Goal: Task Accomplishment & Management: Use online tool/utility

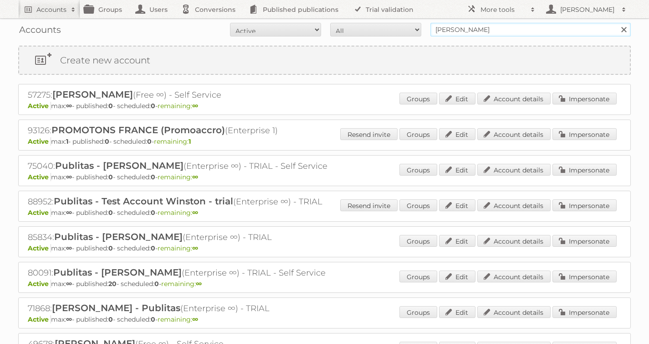
click at [444, 28] on input "winston" at bounding box center [531, 30] width 200 height 14
type input "as watson"
click at [617, 23] on input "Search" at bounding box center [624, 30] width 14 height 14
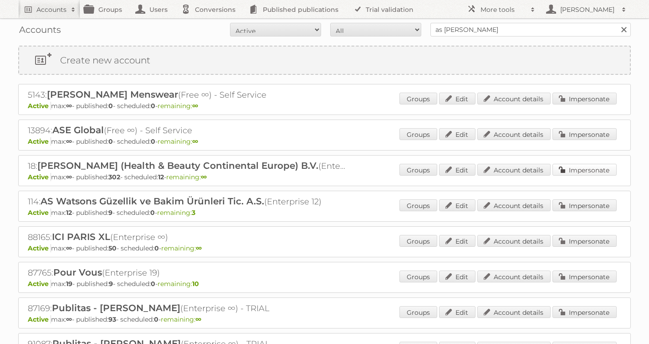
click at [583, 172] on link "Impersonate" at bounding box center [585, 170] width 64 height 12
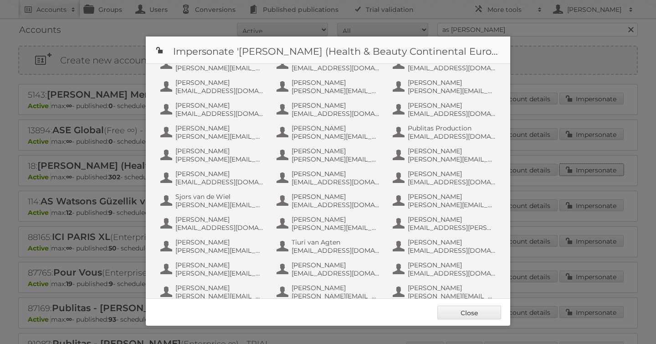
scroll to position [535, 0]
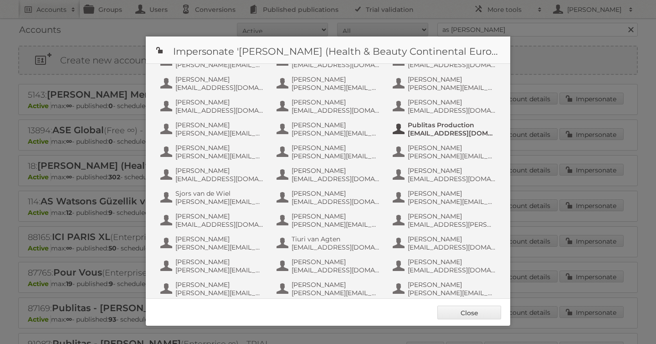
click at [436, 132] on span "[EMAIL_ADDRESS][DOMAIN_NAME]" at bounding box center [452, 133] width 88 height 8
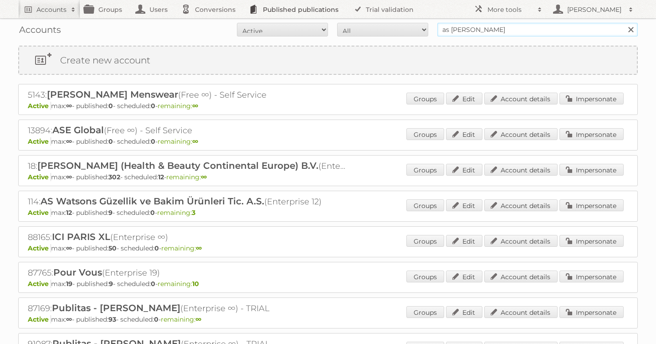
drag, startPoint x: 506, startPoint y: 33, endPoint x: 276, endPoint y: 0, distance: 232.3
click at [276, 0] on body "Accounts Search Advanced Search Create new account Groups Users Conversions Pub…" at bounding box center [328, 172] width 656 height 344
type input "albert heijn"
click at [624, 23] on input "Search" at bounding box center [631, 30] width 14 height 14
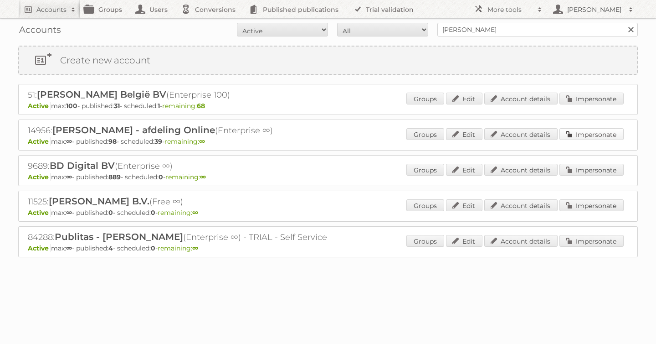
click at [584, 131] on link "Impersonate" at bounding box center [591, 134] width 64 height 12
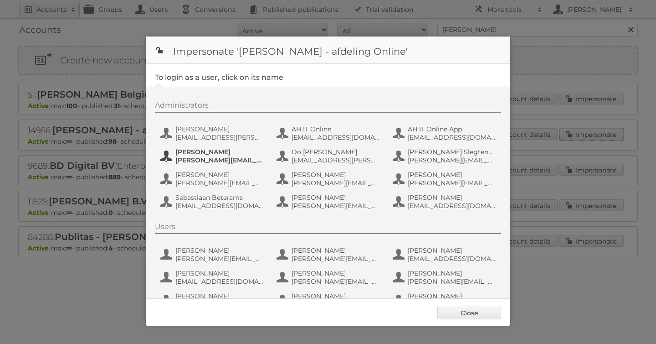
scroll to position [68, 0]
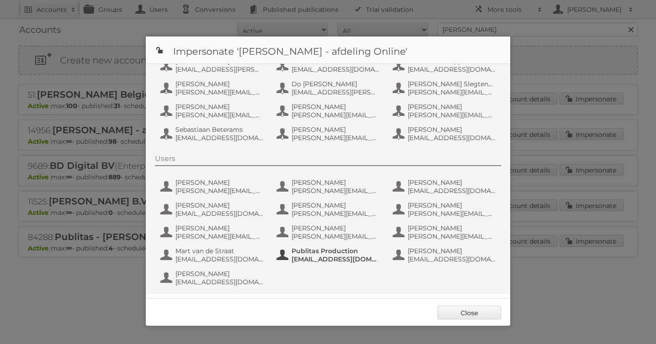
click at [309, 260] on span "fs+ah@publitas.com" at bounding box center [336, 259] width 88 height 8
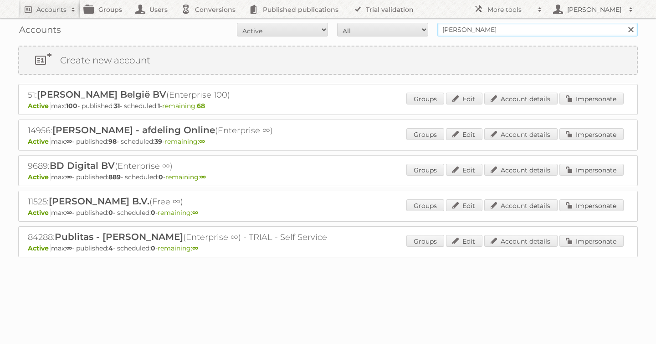
drag, startPoint x: 493, startPoint y: 31, endPoint x: 301, endPoint y: -14, distance: 196.9
click at [301, 0] on html "Accounts Search Advanced Search Create new account Groups Users Conversions Pub…" at bounding box center [328, 172] width 656 height 344
type input "as [PERSON_NAME]"
click at [624, 23] on input "Search" at bounding box center [631, 30] width 14 height 14
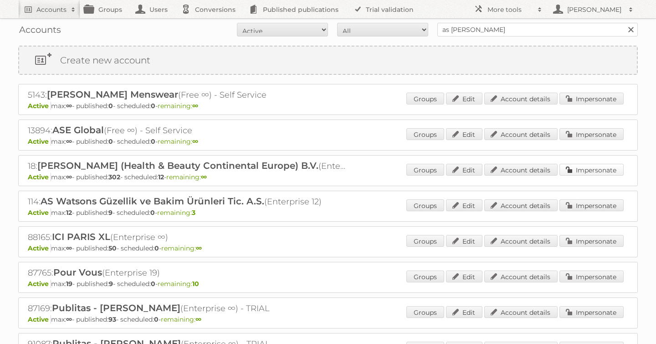
click at [601, 168] on link "Impersonate" at bounding box center [591, 170] width 64 height 12
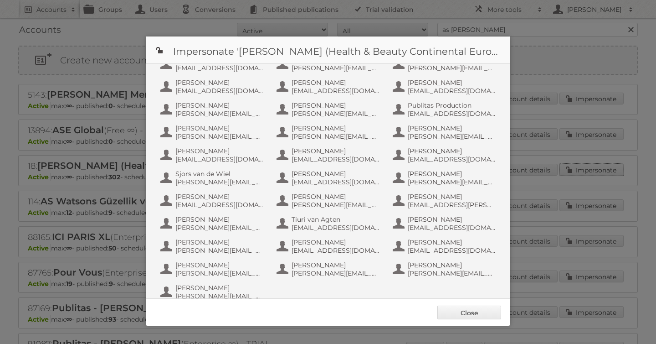
scroll to position [570, 0]
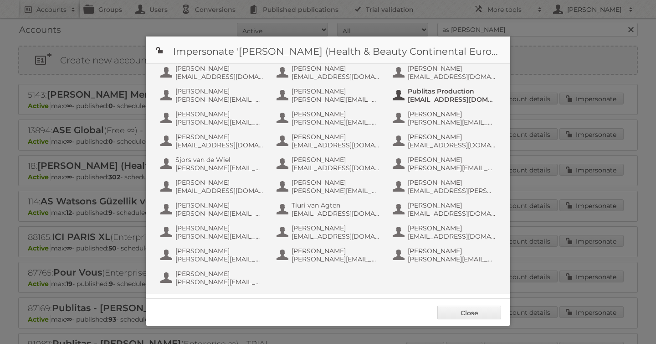
click at [422, 90] on span "Publitas Production" at bounding box center [452, 91] width 88 height 8
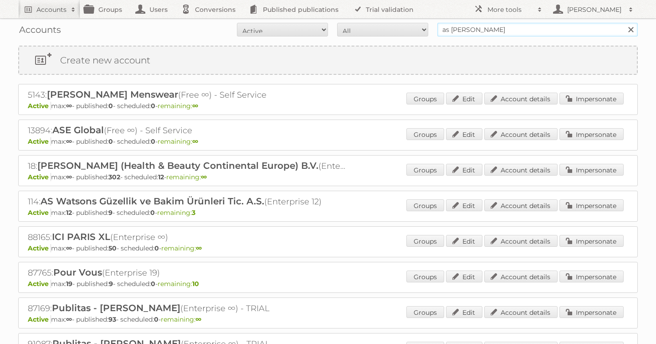
drag, startPoint x: 491, startPoint y: 28, endPoint x: 278, endPoint y: -16, distance: 217.3
click at [278, 0] on html "Accounts Search Advanced Search Create new account Groups Users Conversions Pub…" at bounding box center [328, 172] width 656 height 344
type input "etos"
click at [624, 23] on input "Search" at bounding box center [631, 30] width 14 height 14
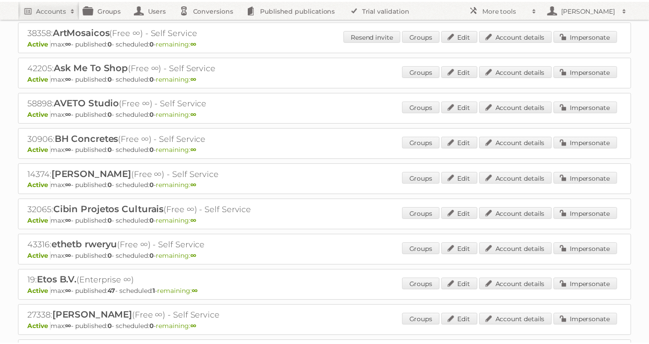
scroll to position [100, 0]
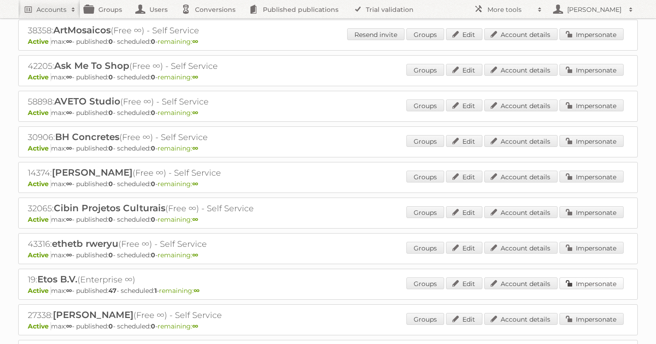
click at [580, 282] on link "Impersonate" at bounding box center [591, 283] width 64 height 12
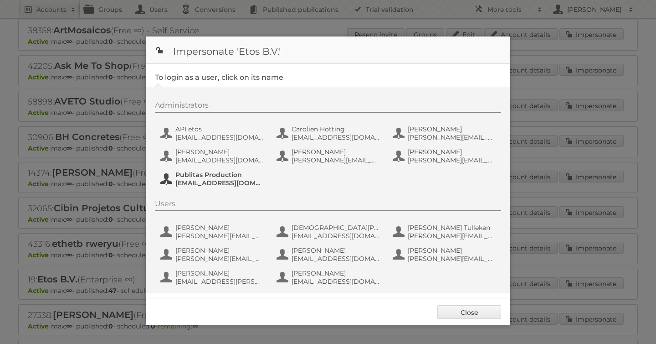
click at [208, 185] on span "fs+etos@publitas.com" at bounding box center [219, 183] width 88 height 8
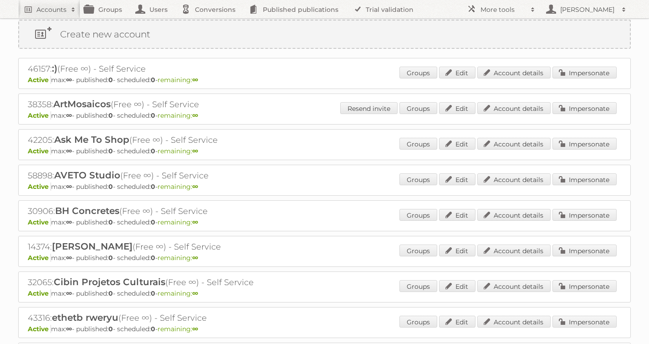
scroll to position [0, 0]
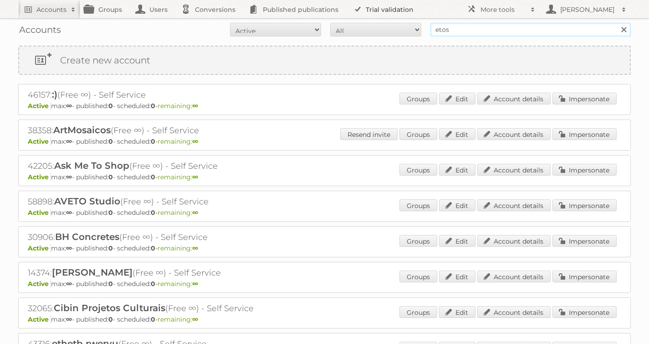
drag, startPoint x: 461, startPoint y: 29, endPoint x: 347, endPoint y: 16, distance: 114.2
click at [356, 16] on body "Accounts Search Advanced Search Create new account Groups Users Conversions Pub…" at bounding box center [324, 172] width 649 height 344
type input "carrefour romania"
click at [617, 23] on input "Search" at bounding box center [624, 30] width 14 height 14
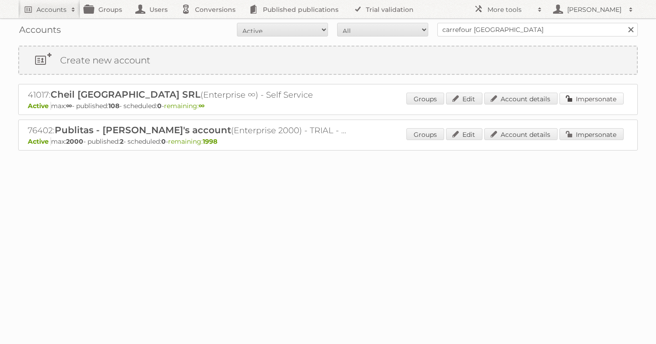
click at [620, 100] on link "Impersonate" at bounding box center [591, 98] width 64 height 12
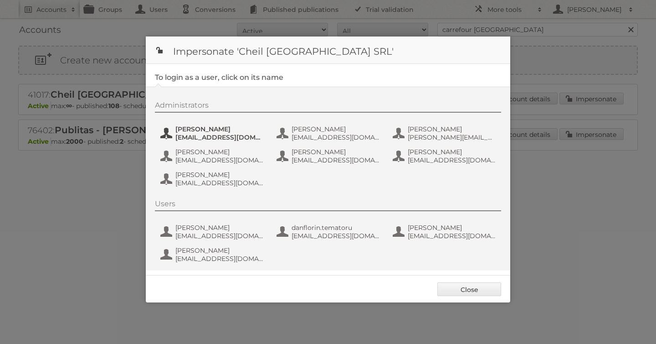
click at [201, 135] on span "andrea_damian@supeco.ro" at bounding box center [219, 137] width 88 height 8
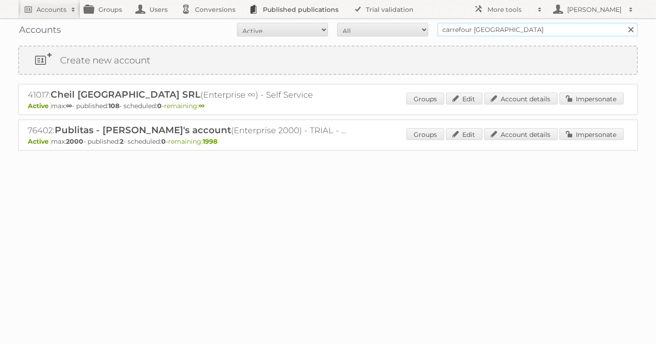
drag, startPoint x: 511, startPoint y: 29, endPoint x: 249, endPoint y: 10, distance: 262.6
click at [262, 11] on body "Accounts Search Advanced Search Create new account Groups Users Conversions Pub…" at bounding box center [328, 172] width 656 height 344
type input "lidl"
click at [624, 23] on input "Search" at bounding box center [631, 30] width 14 height 14
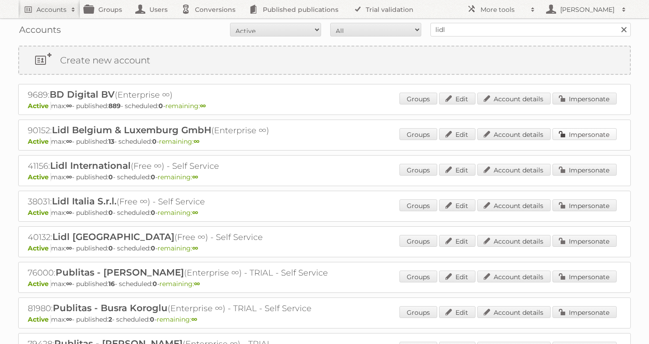
click at [587, 134] on link "Impersonate" at bounding box center [585, 134] width 64 height 12
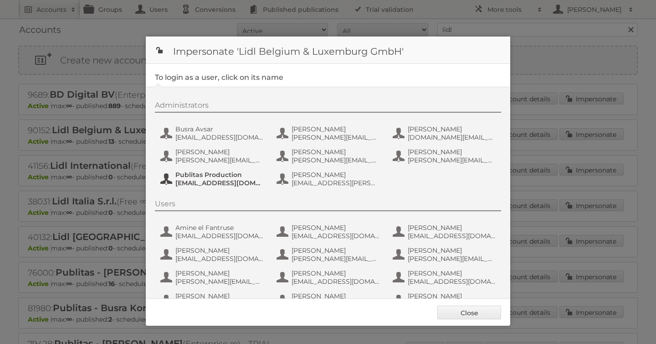
click at [193, 176] on span "Publitas Production" at bounding box center [219, 174] width 88 height 8
